Goal: Information Seeking & Learning: Understand process/instructions

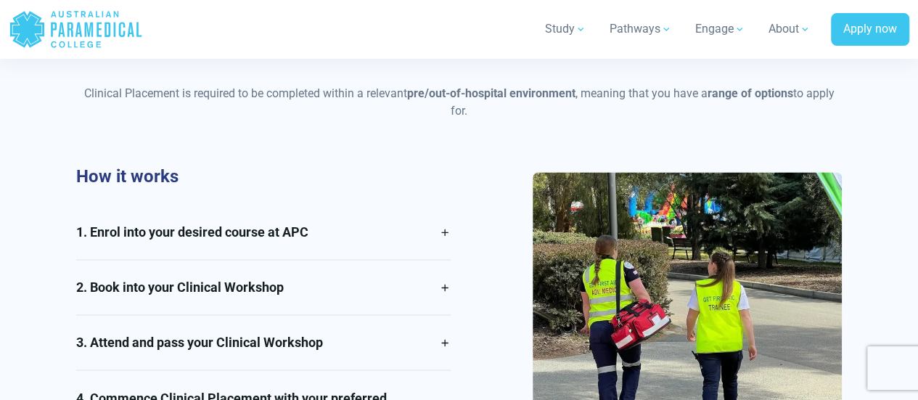
scroll to position [1021, 0]
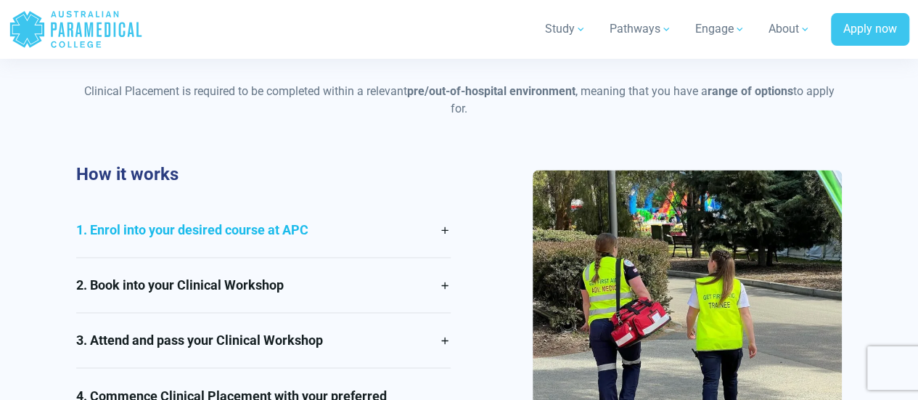
click at [147, 243] on link "1. Enrol into your desired course at APC" at bounding box center [263, 229] width 374 height 54
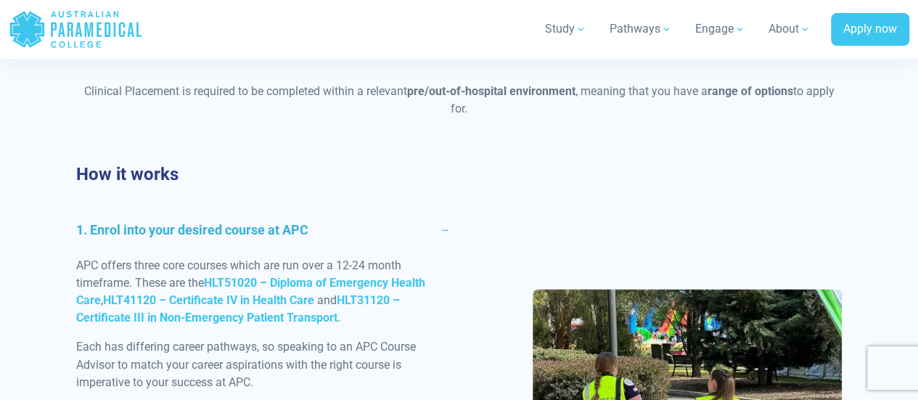
click at [147, 243] on link "1. Enrol into your desired course at APC" at bounding box center [263, 229] width 374 height 54
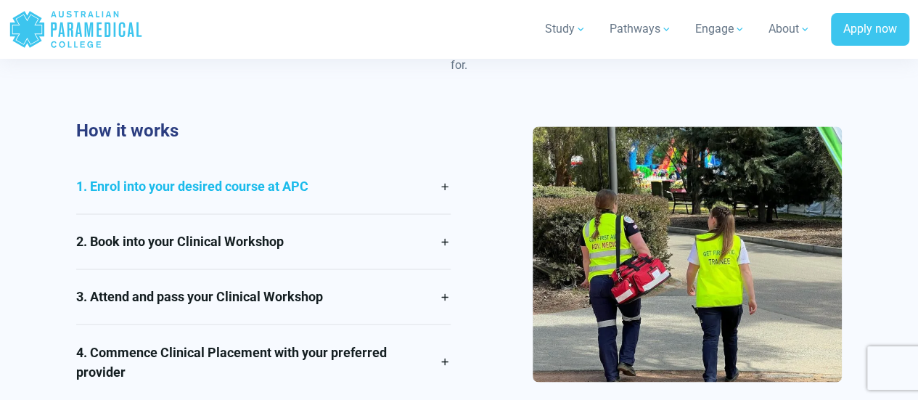
scroll to position [1065, 0]
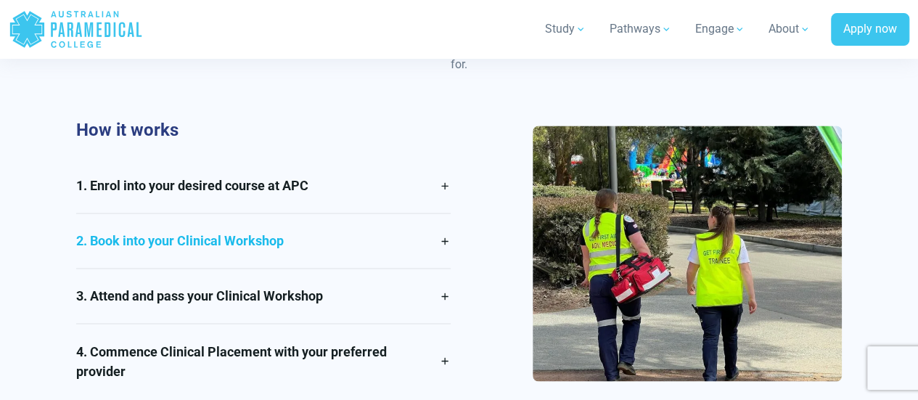
click at [152, 245] on link "2. Book into your Clinical Workshop" at bounding box center [263, 240] width 374 height 54
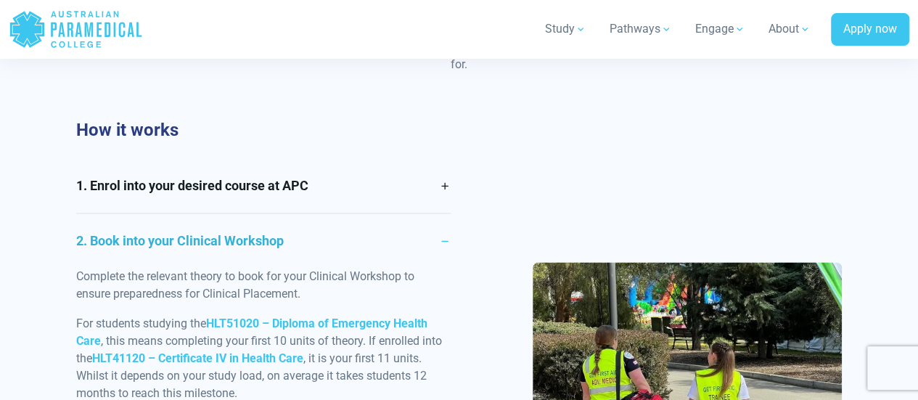
click at [152, 245] on link "2. Book into your Clinical Workshop" at bounding box center [263, 240] width 374 height 54
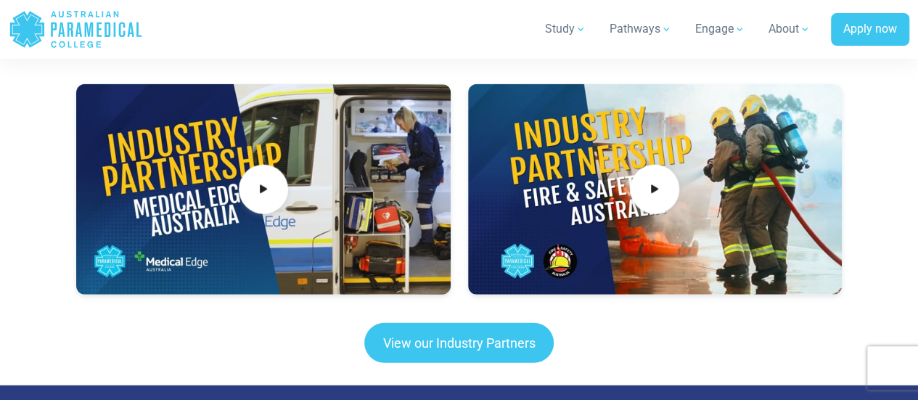
scroll to position [1672, 0]
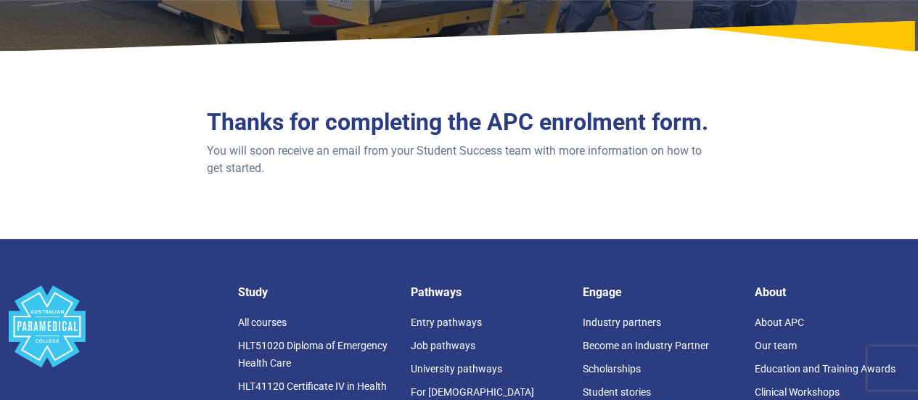
scroll to position [199, 0]
